Goal: Transaction & Acquisition: Book appointment/travel/reservation

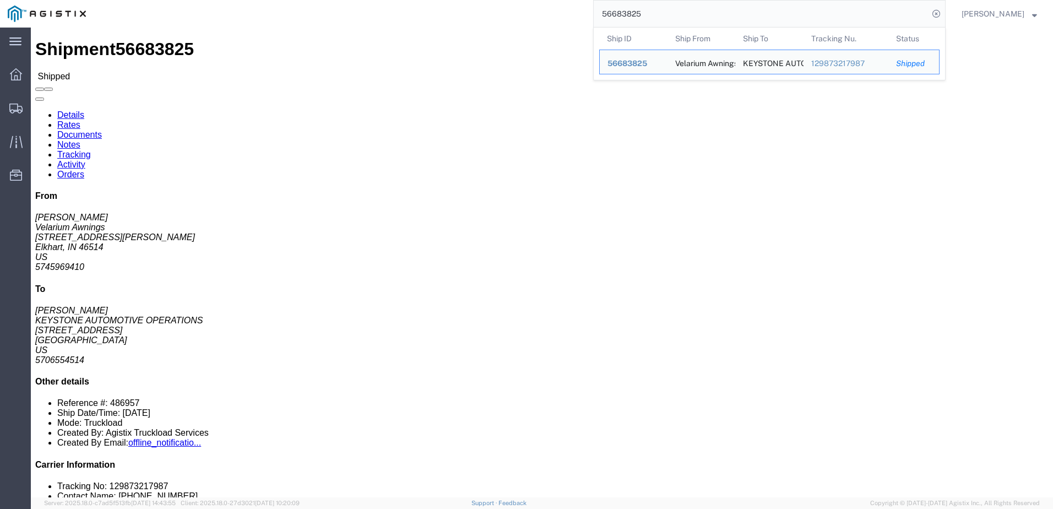
click at [684, 13] on input "56683825" at bounding box center [761, 14] width 335 height 26
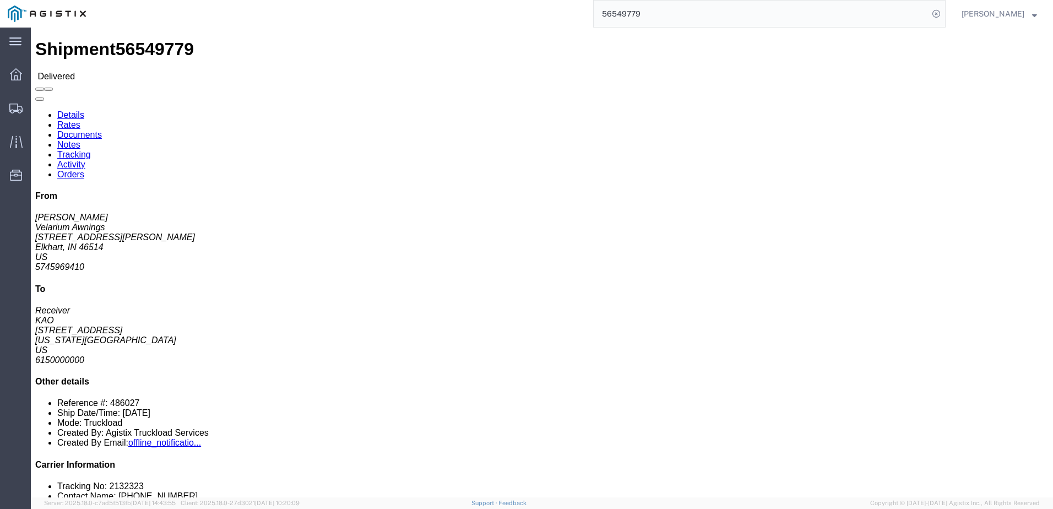
click link "Rates"
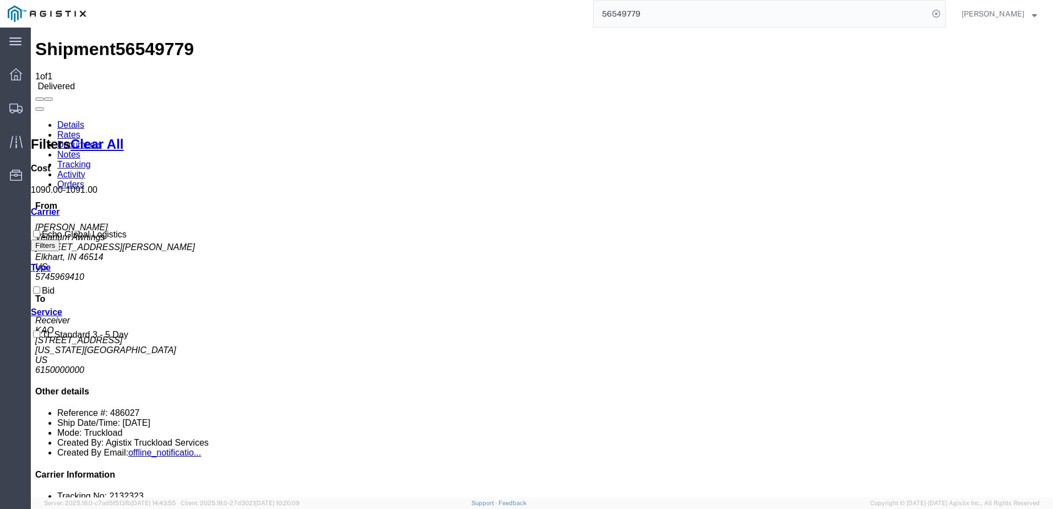
click at [61, 120] on link "Details" at bounding box center [70, 124] width 27 height 9
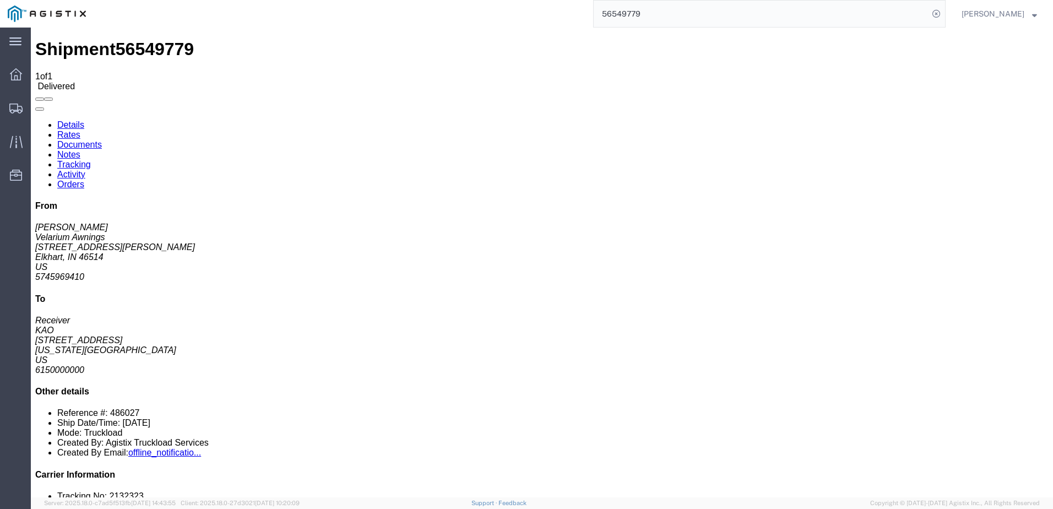
click at [644, 10] on input "56549779" at bounding box center [761, 14] width 335 height 26
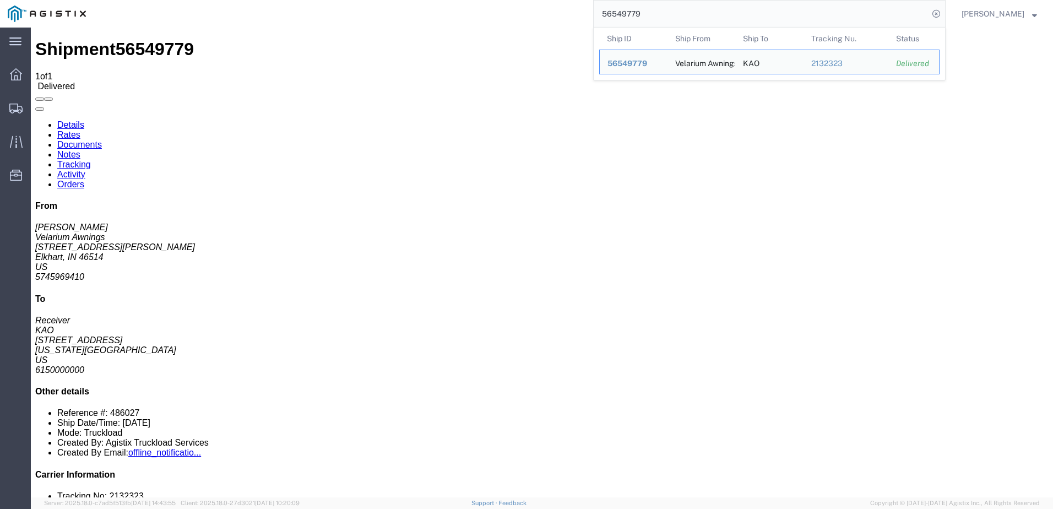
click at [644, 10] on input "56549779" at bounding box center [761, 14] width 335 height 26
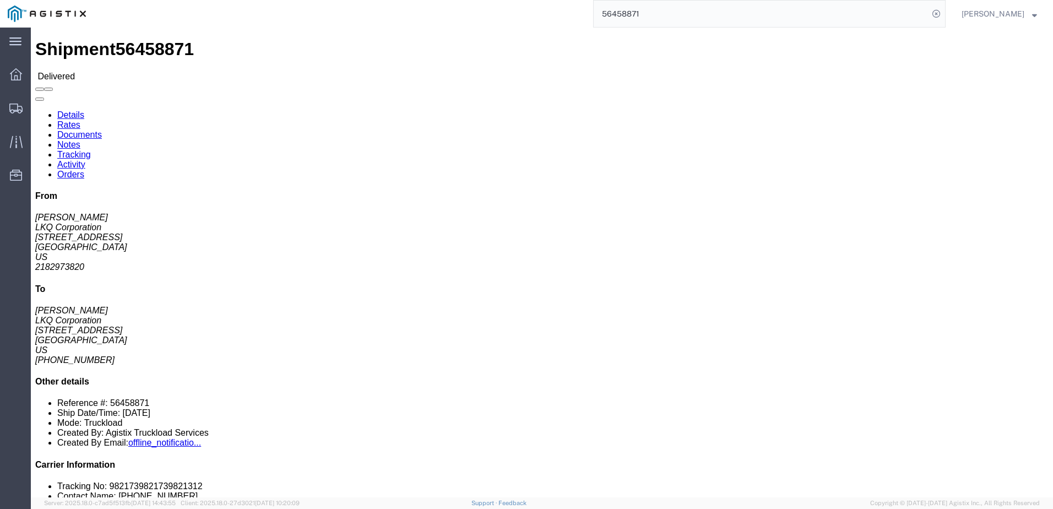
click link "Rates"
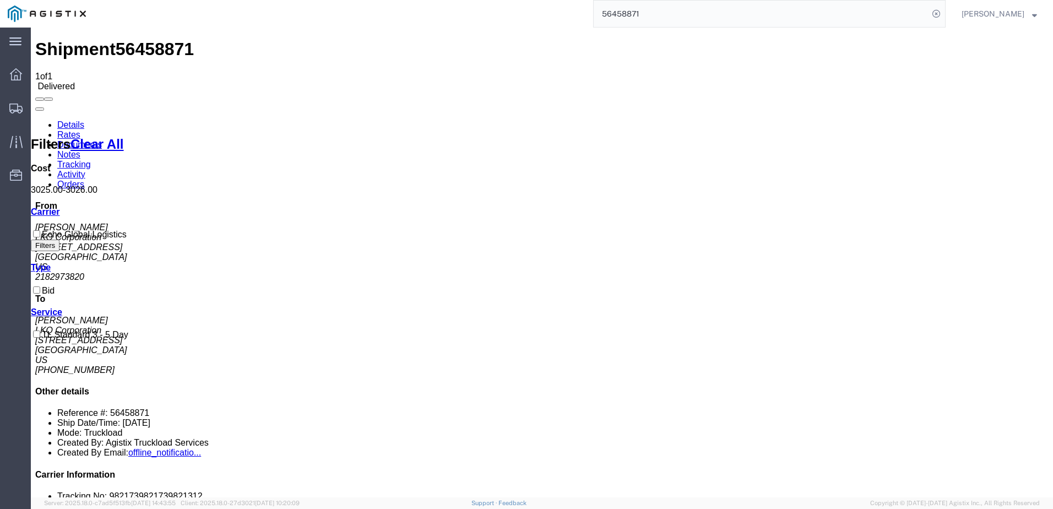
click at [78, 120] on link "Details" at bounding box center [70, 124] width 27 height 9
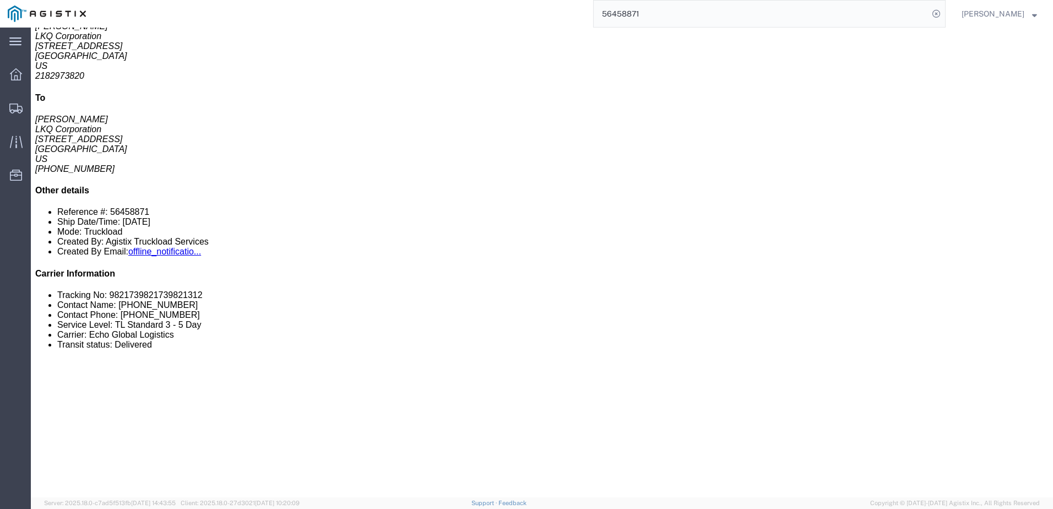
scroll to position [197, 0]
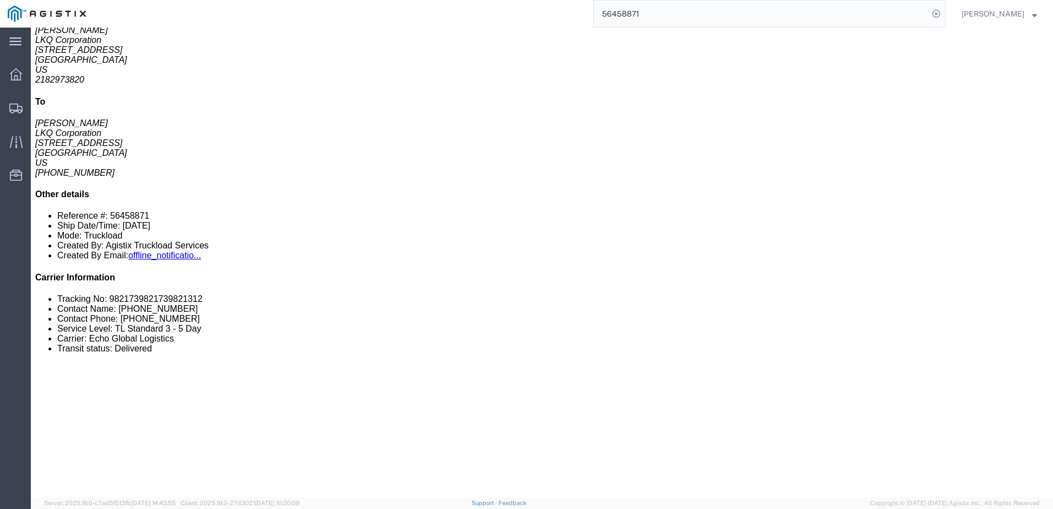
drag, startPoint x: 745, startPoint y: 0, endPoint x: 778, endPoint y: 21, distance: 39.4
click at [778, 21] on input "56458871" at bounding box center [761, 14] width 335 height 26
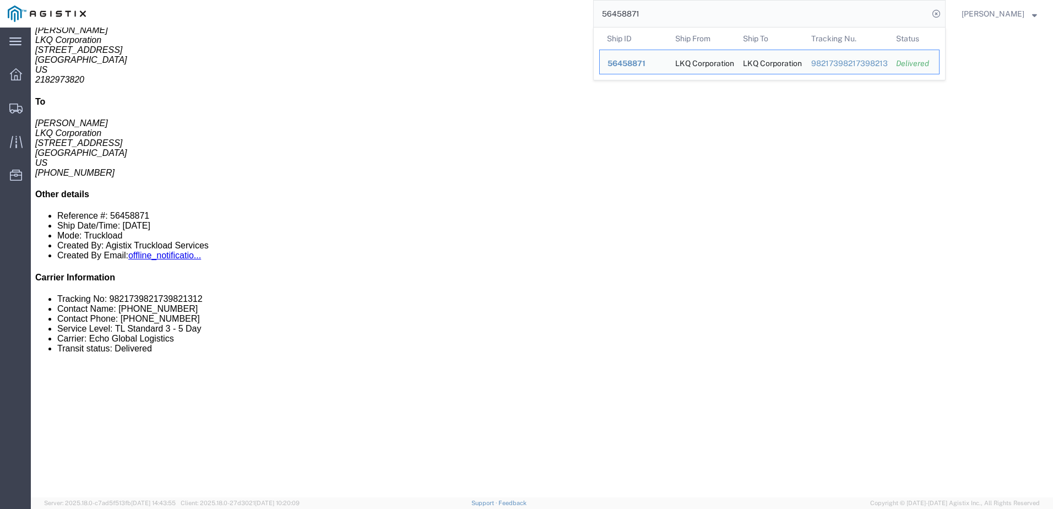
click at [778, 21] on input "56458871" at bounding box center [761, 14] width 335 height 26
paste input "14040"
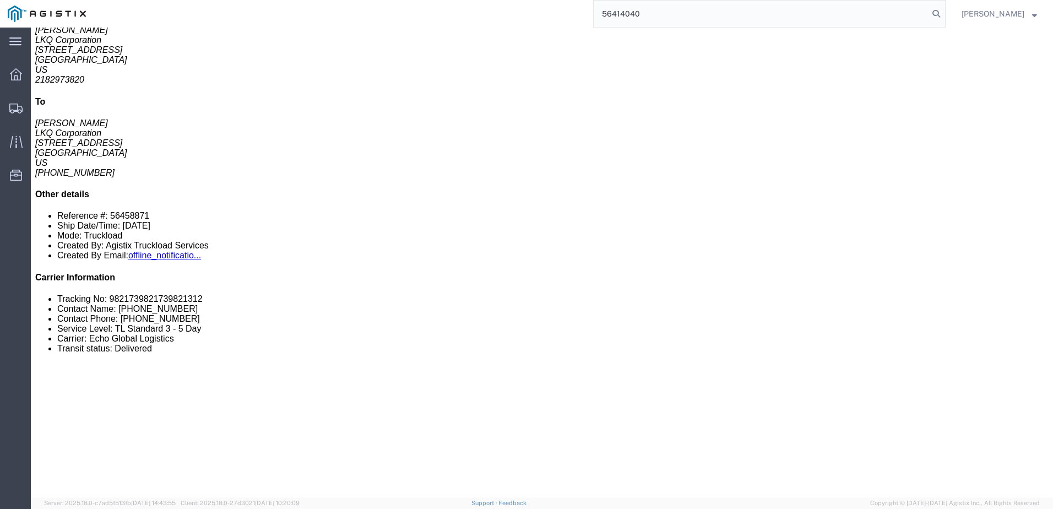
type input "56414040"
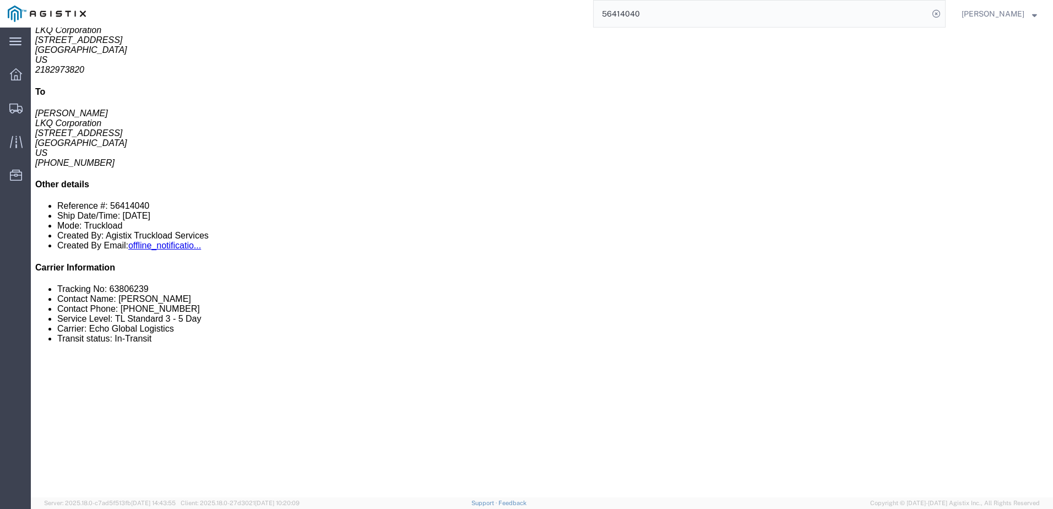
click link "Rates"
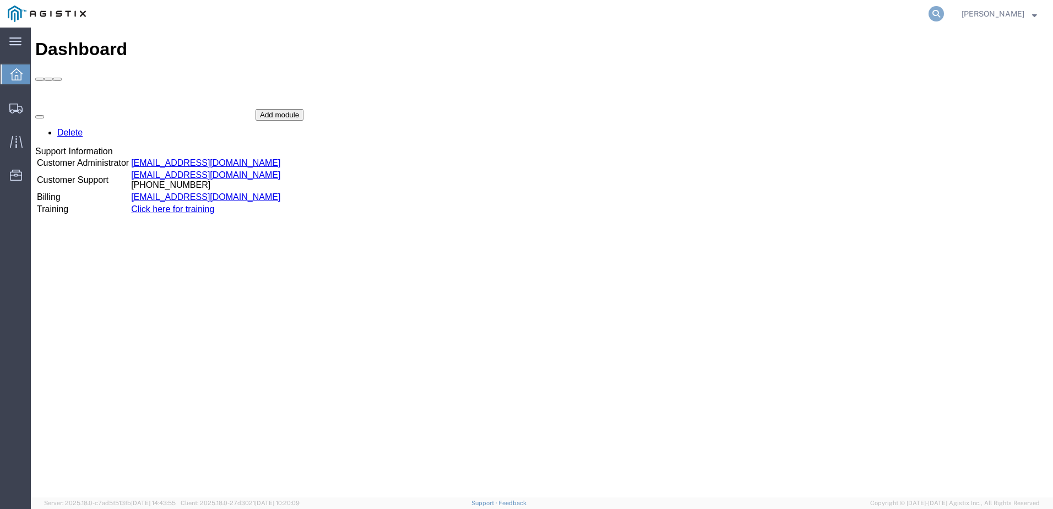
click at [944, 14] on icon at bounding box center [936, 13] width 15 height 15
click at [785, 12] on input "search" at bounding box center [761, 14] width 335 height 26
type input "56541306"
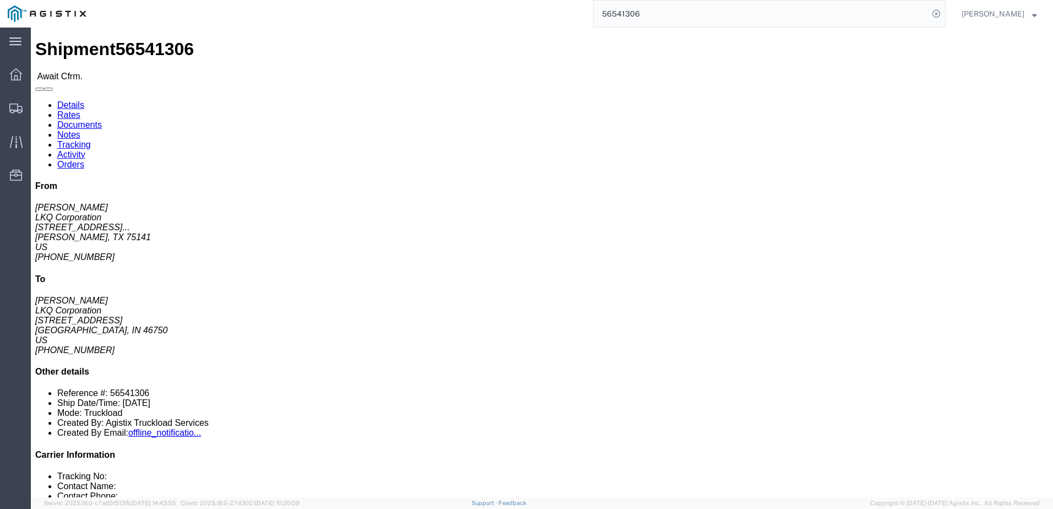
click link "Notes"
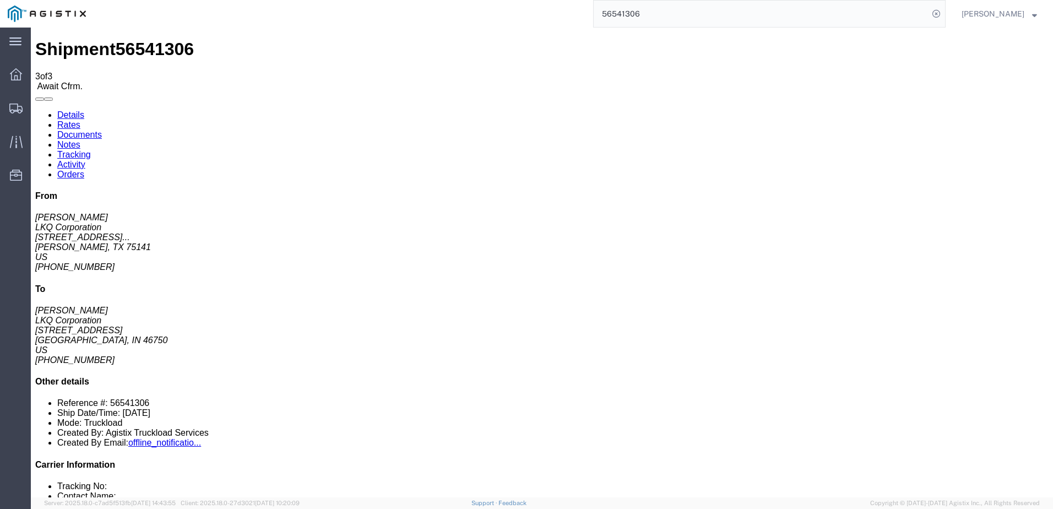
click at [68, 110] on link "Details" at bounding box center [70, 114] width 27 height 9
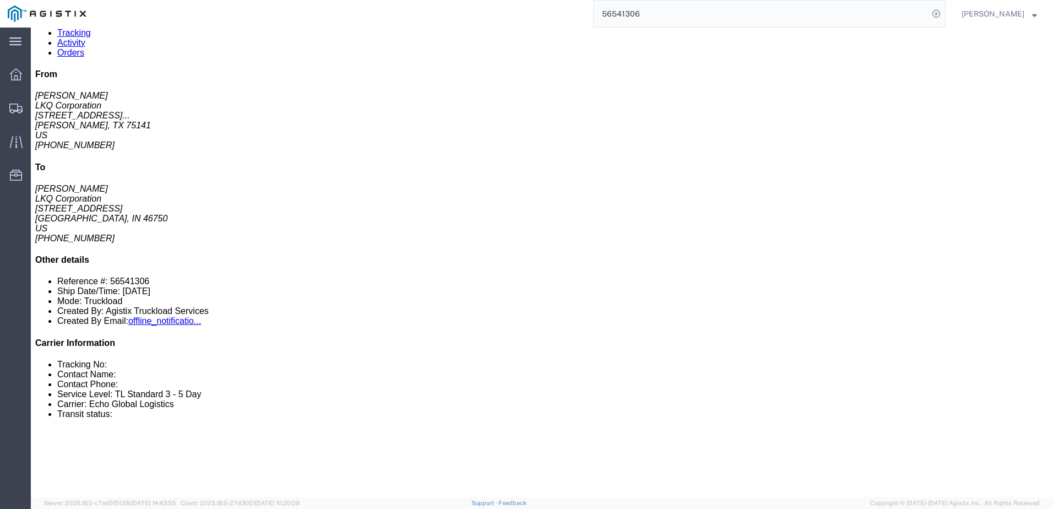
scroll to position [165, 0]
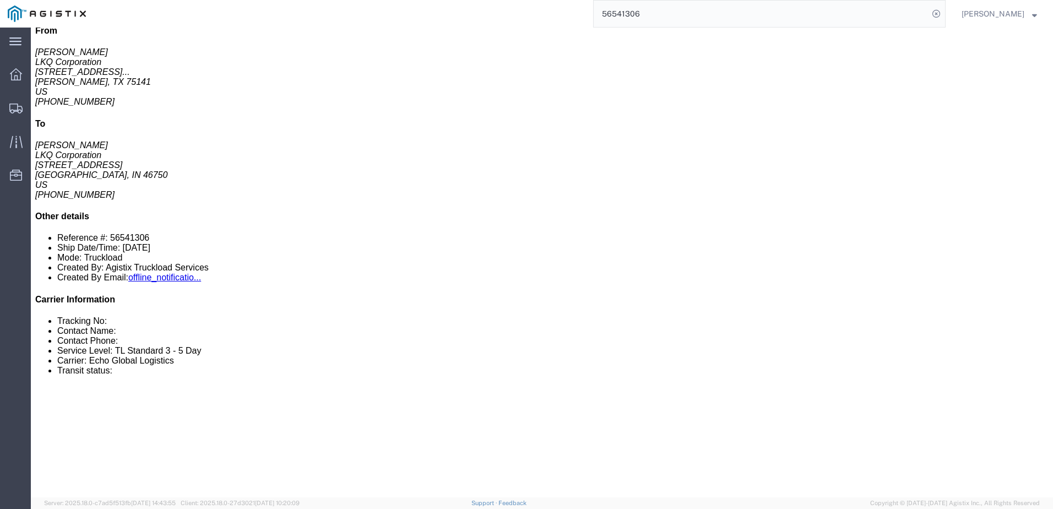
click link "Rates"
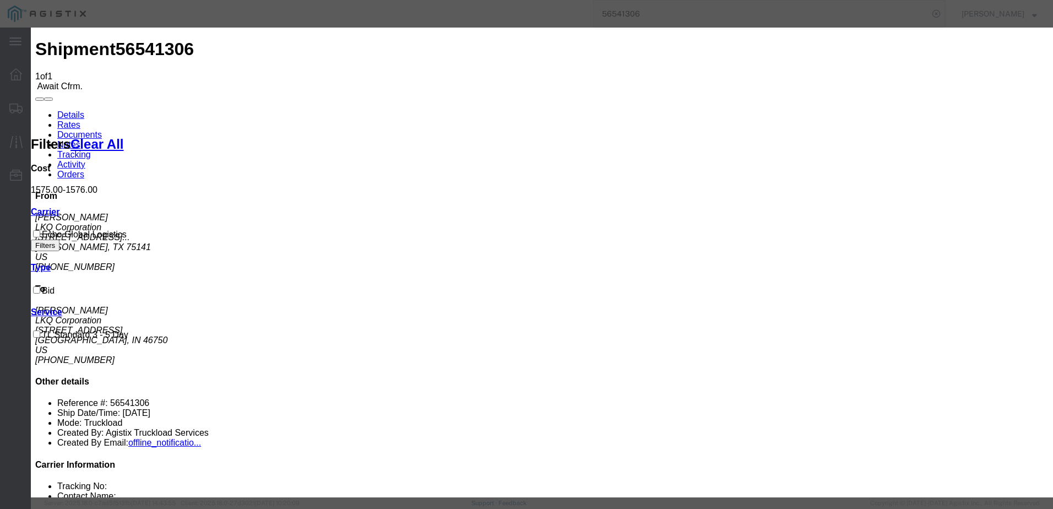
drag, startPoint x: 444, startPoint y: 164, endPoint x: 452, endPoint y: 163, distance: 7.9
type input "64217590"
type input "Brady Walton"
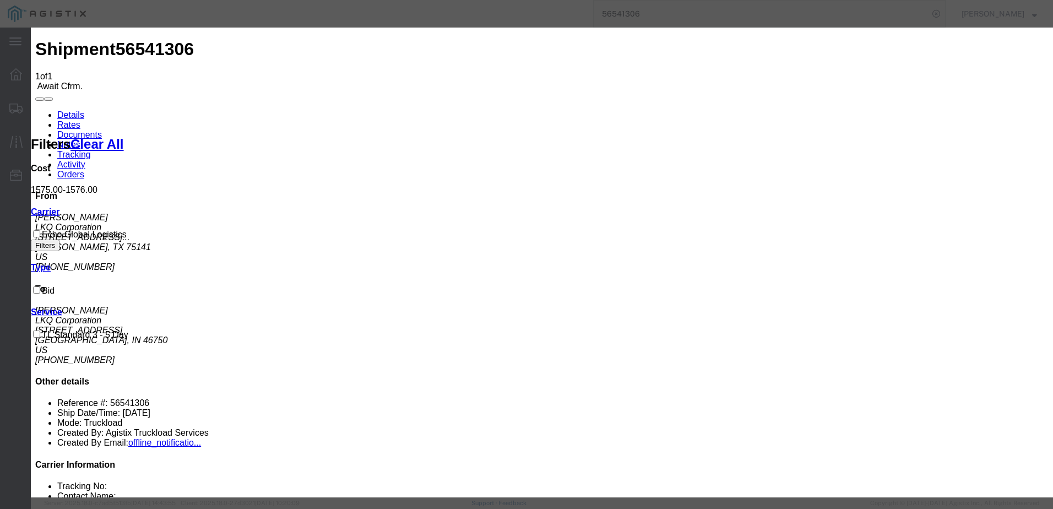
type input "3127686379"
